Goal: Transaction & Acquisition: Book appointment/travel/reservation

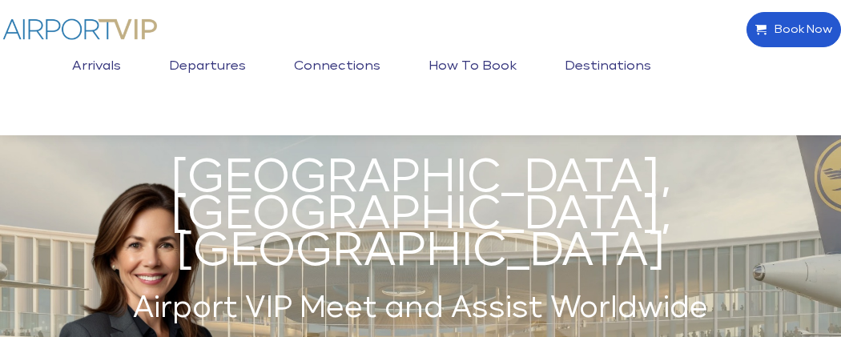
click at [799, 25] on span "Book Now" at bounding box center [800, 30] width 66 height 34
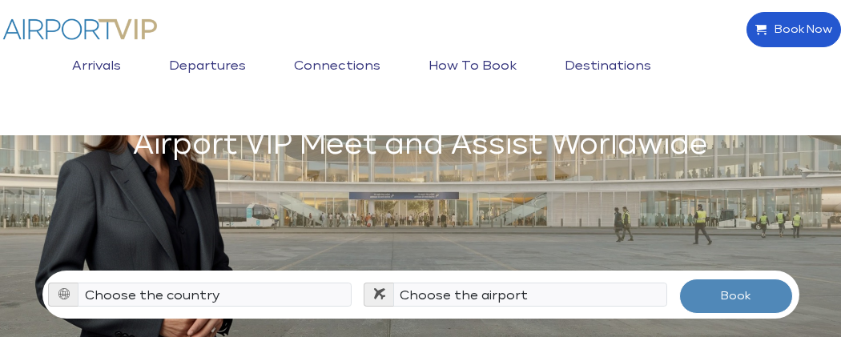
scroll to position [233, 0]
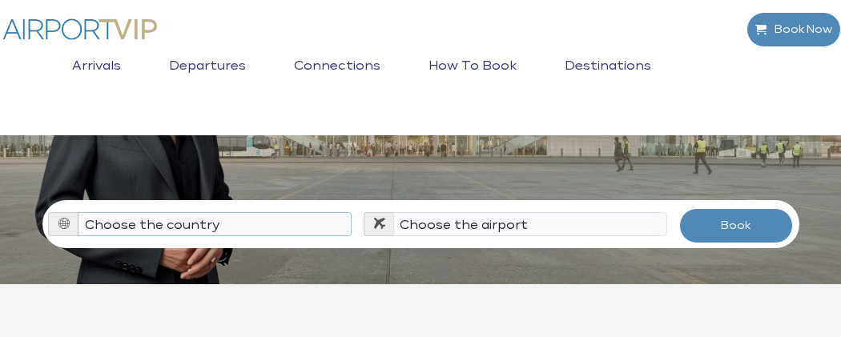
click at [259, 212] on select "Choose the country [GEOGRAPHIC_DATA] [GEOGRAPHIC_DATA] [GEOGRAPHIC_DATA] [GEOGR…" at bounding box center [215, 224] width 274 height 24
select select "[GEOGRAPHIC_DATA]"
click at [78, 212] on select "Choose the country [GEOGRAPHIC_DATA] [GEOGRAPHIC_DATA] [GEOGRAPHIC_DATA] [GEOGR…" at bounding box center [215, 224] width 274 height 24
click at [451, 212] on select "Choose the airport [GEOGRAPHIC_DATA] (ALB) [GEOGRAPHIC_DATA] ([GEOGRAPHIC_DATA]…" at bounding box center [530, 224] width 274 height 24
select select "IAD"
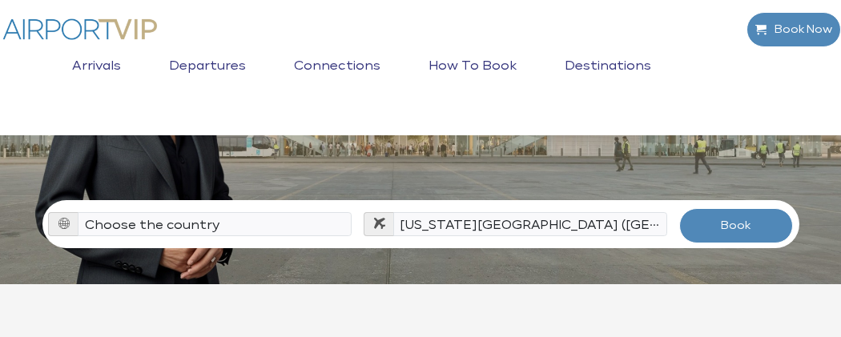
click at [839, 158] on div "[GEOGRAPHIC_DATA], [GEOGRAPHIC_DATA], [GEOGRAPHIC_DATA] Airport VIP Meet and As…" at bounding box center [420, 47] width 841 height 561
